Goal: Find specific page/section: Find specific page/section

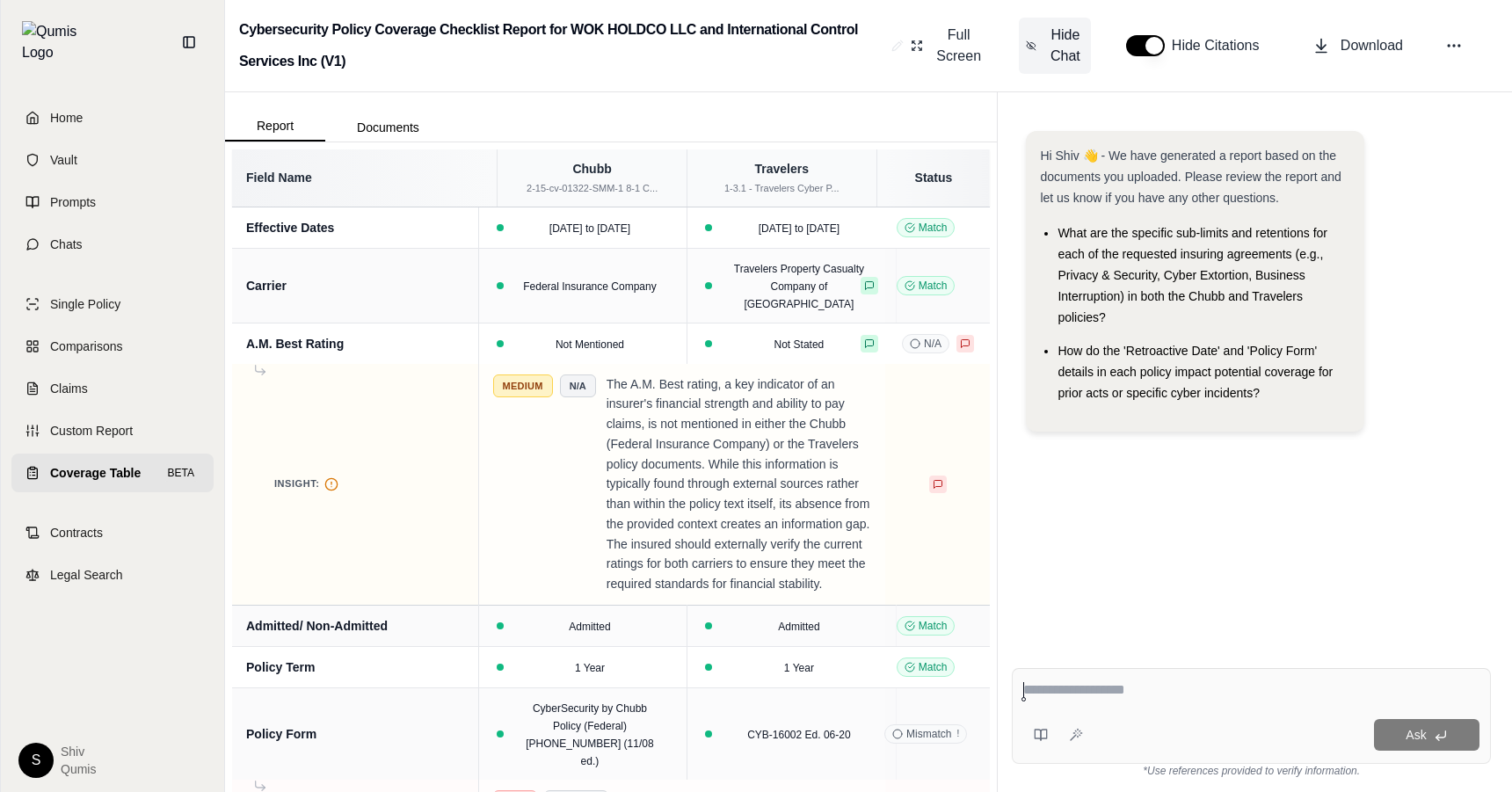
click at [1075, 40] on span "Hide Chat" at bounding box center [1065, 46] width 37 height 42
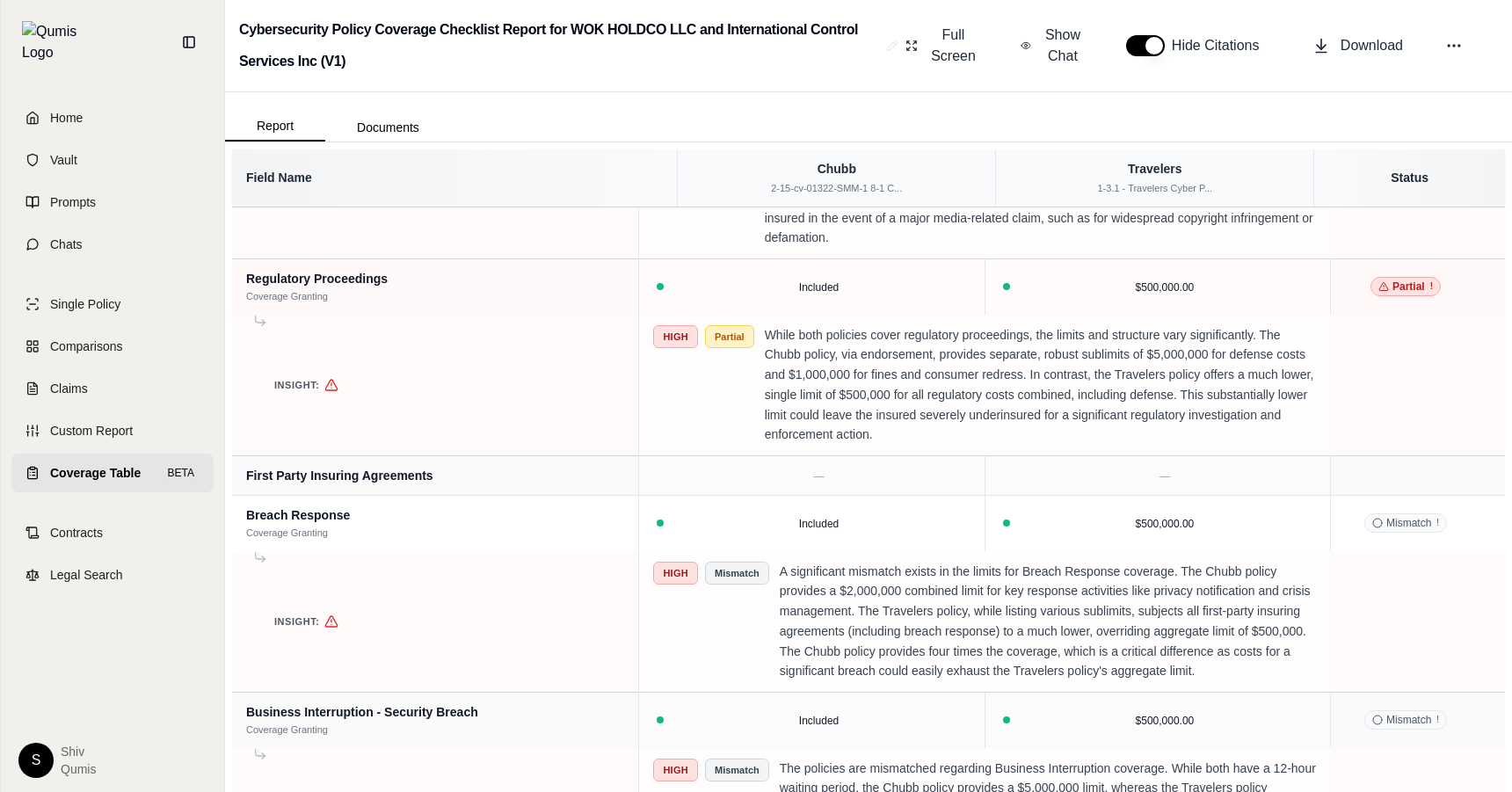
scroll to position [2569, 0]
